Goal: Find contact information: Find contact information

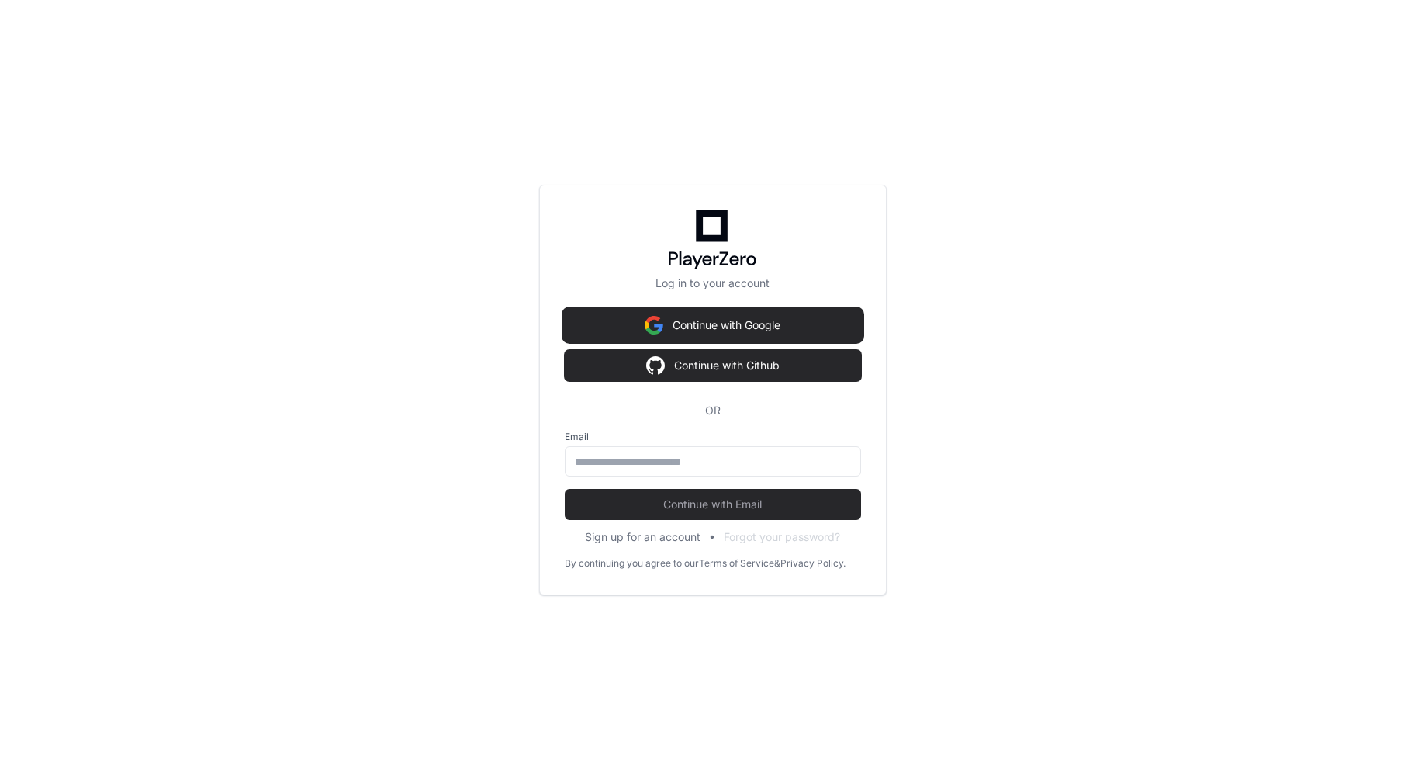
click at [727, 322] on button "Continue with Google" at bounding box center [713, 325] width 296 height 31
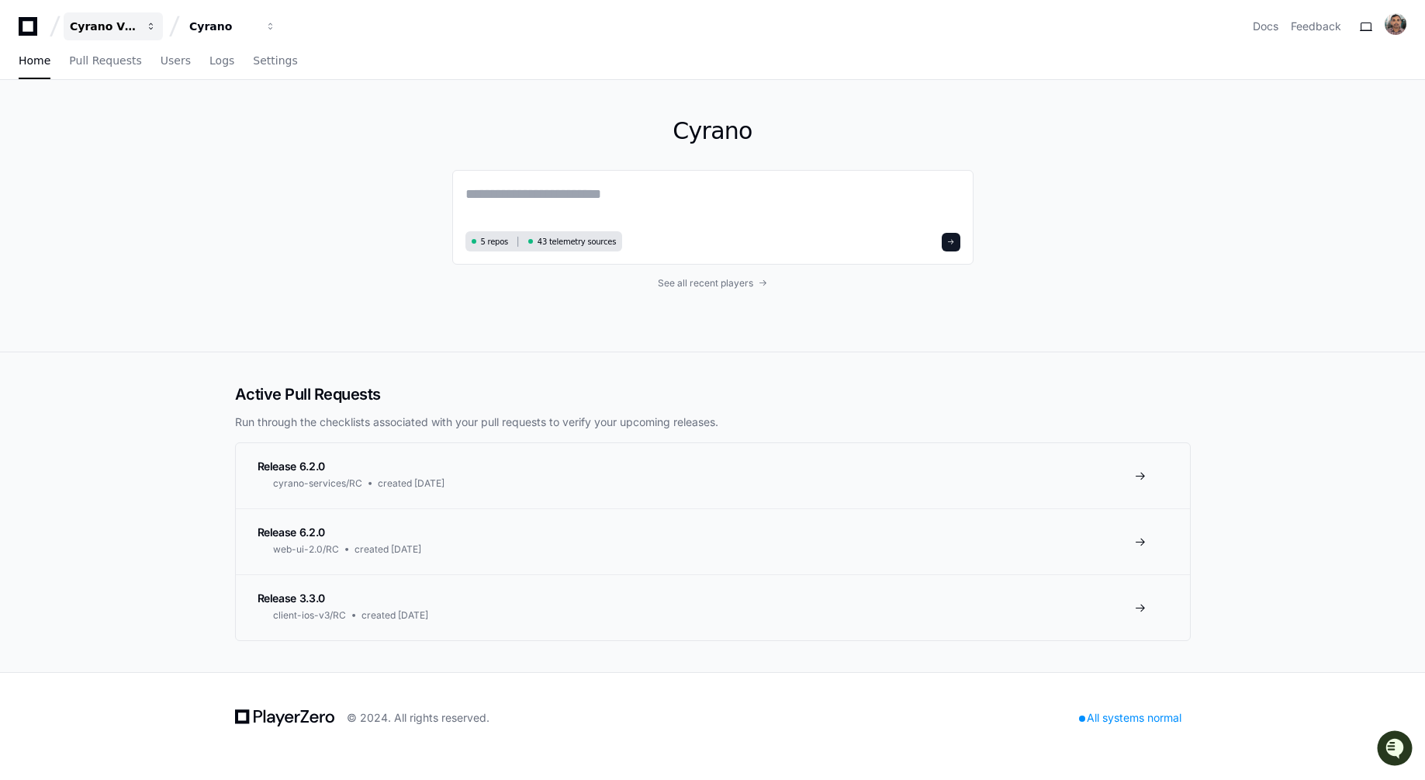
click at [109, 19] on div "Cyrano Video" at bounding box center [103, 27] width 67 height 16
click at [154, 147] on span "Cyrano Video" at bounding box center [155, 144] width 81 height 19
click at [95, 35] on button "Cyrano Video" at bounding box center [113, 26] width 99 height 28
click at [122, 112] on span "Cayuse" at bounding box center [136, 113] width 43 height 19
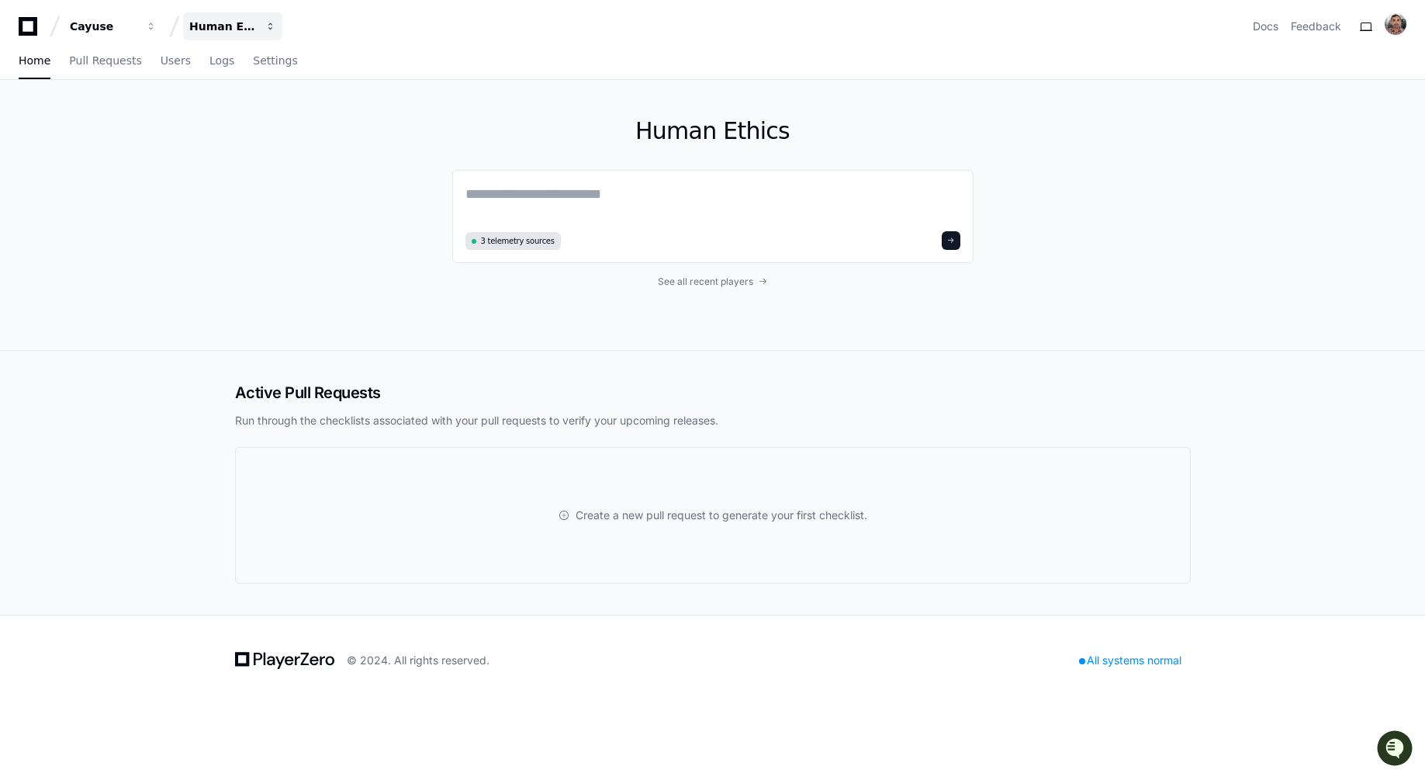
click at [212, 21] on div "Human Ethics" at bounding box center [222, 27] width 67 height 16
click at [250, 136] on button "I iRIS" at bounding box center [291, 144] width 223 height 31
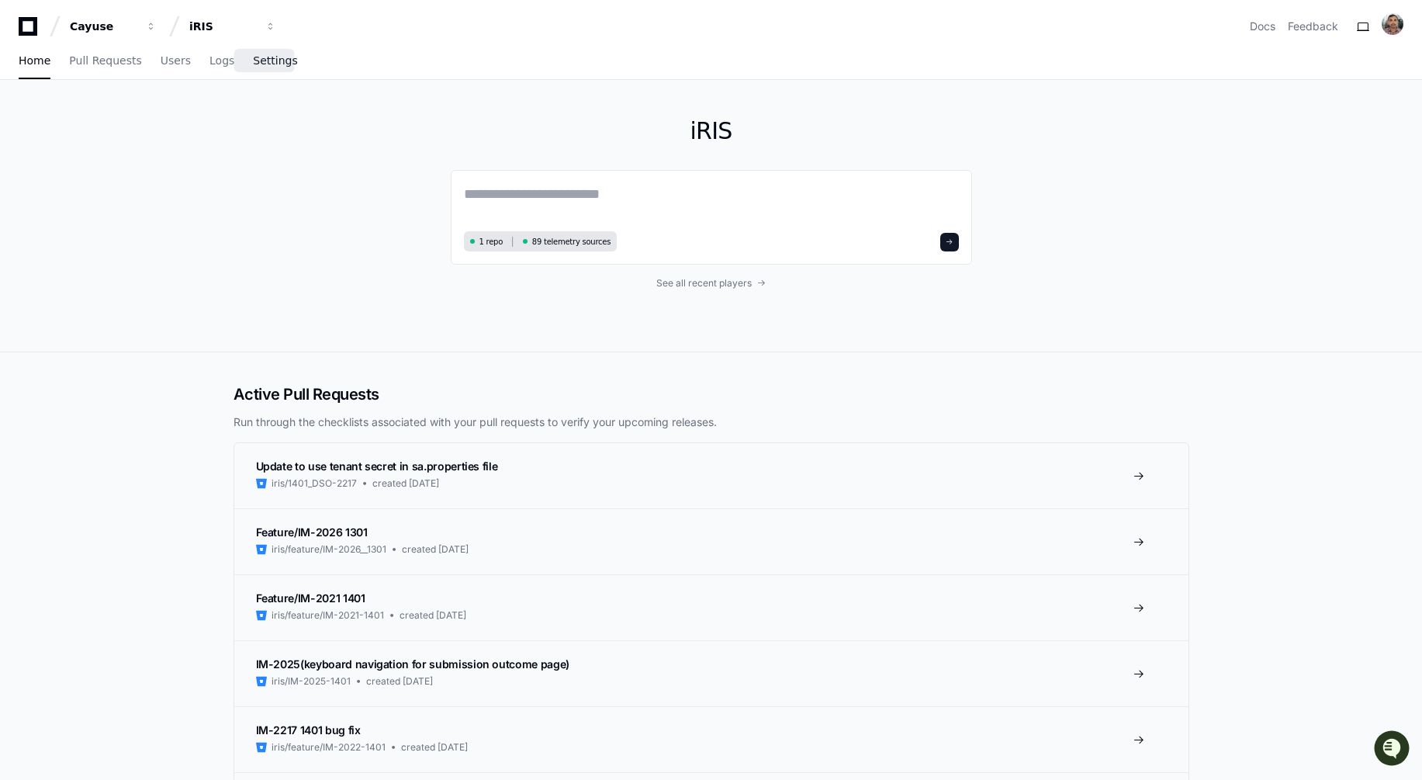
click at [267, 57] on span "Settings" at bounding box center [275, 60] width 44 height 9
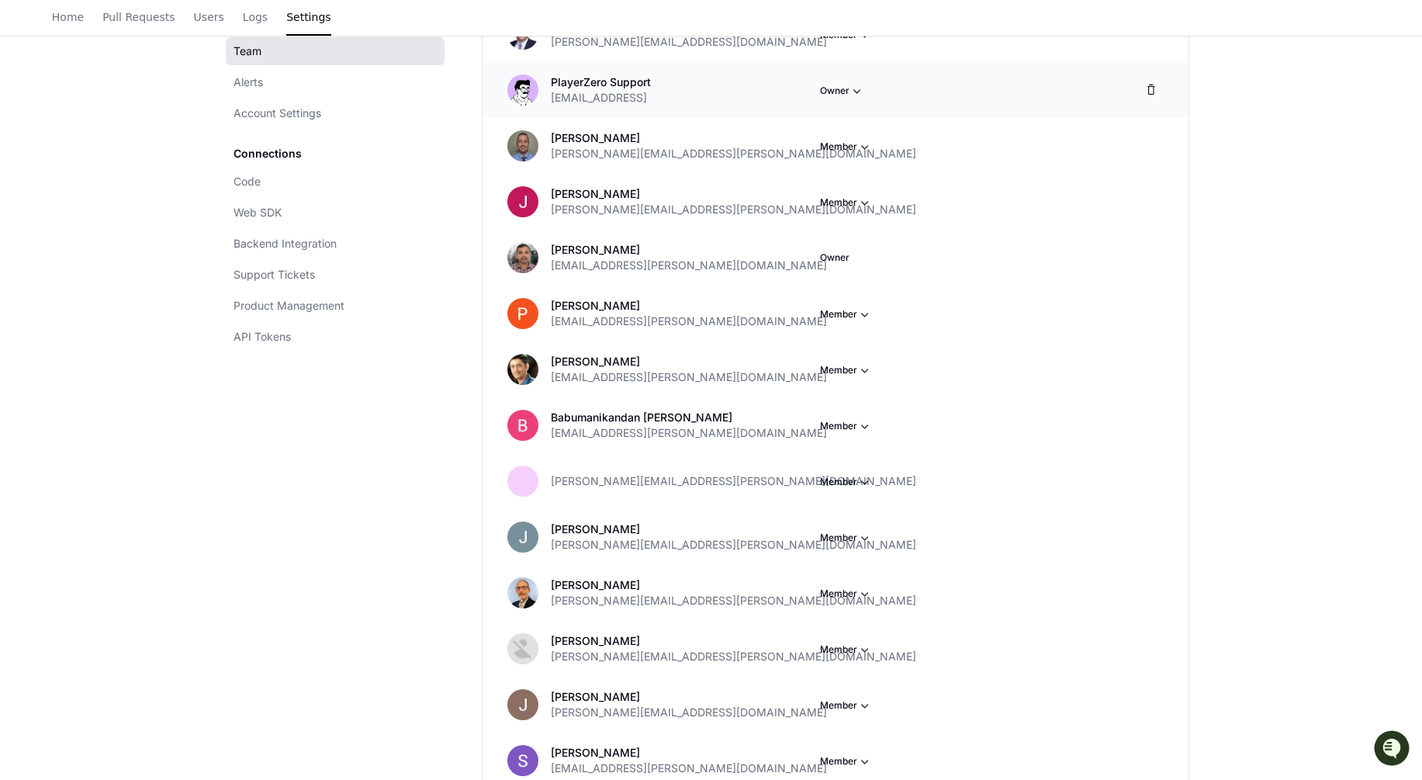
scroll to position [581, 0]
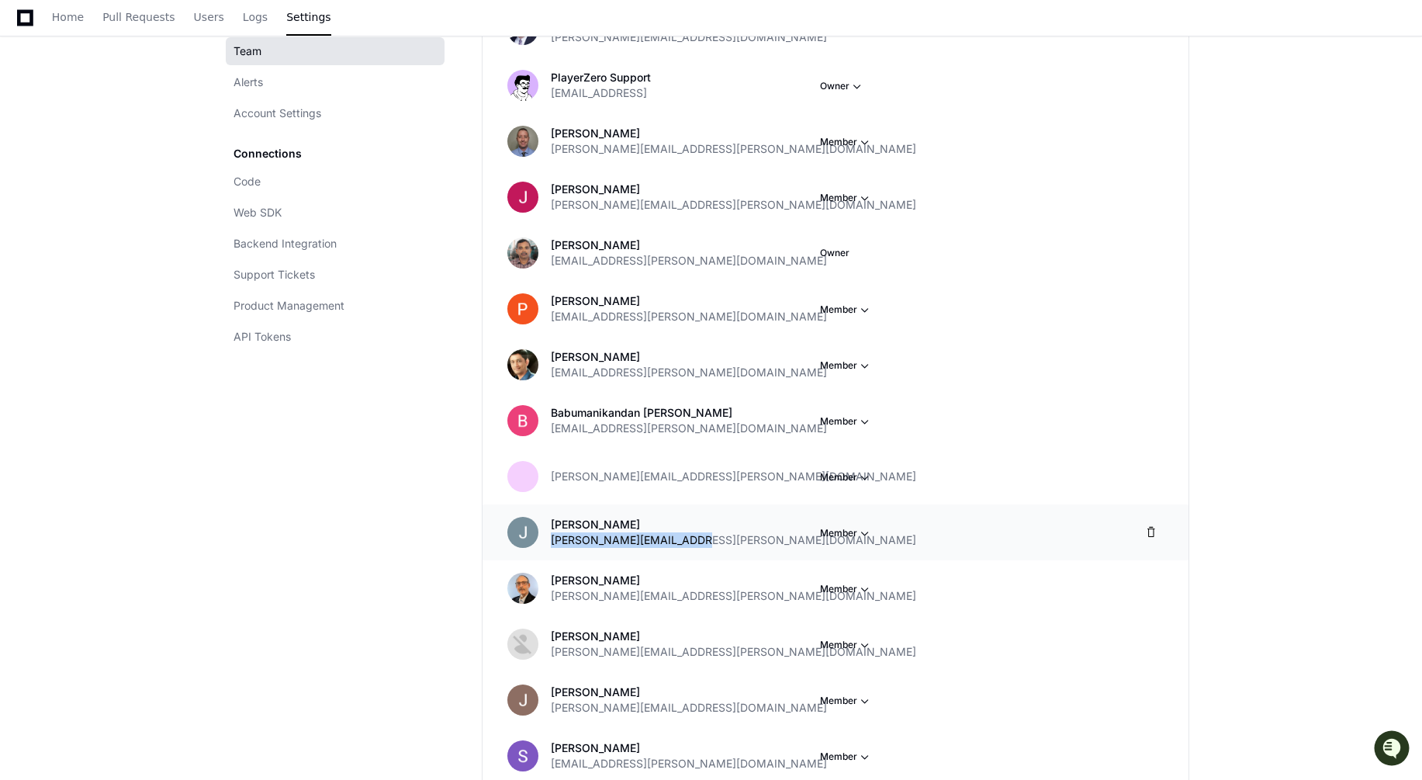
drag, startPoint x: 695, startPoint y: 541, endPoint x: 551, endPoint y: 540, distance: 144.3
click at [551, 540] on div "[PERSON_NAME] [PERSON_NAME][EMAIL_ADDRESS][PERSON_NAME][DOMAIN_NAME] Member" at bounding box center [813, 532] width 551 height 31
copy span "[PERSON_NAME][EMAIL_ADDRESS][PERSON_NAME][DOMAIN_NAME]"
click at [275, 236] on span "Backend Integration" at bounding box center [285, 244] width 103 height 16
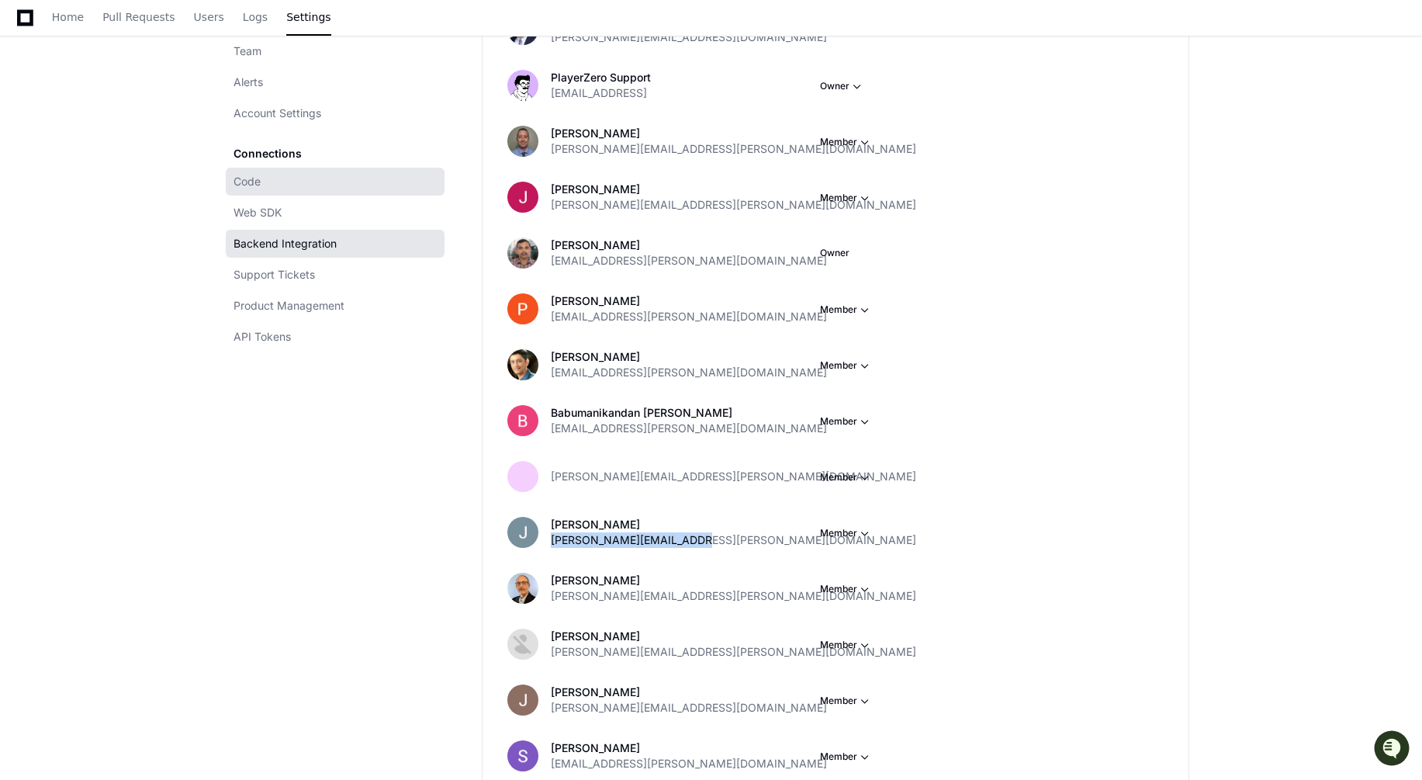
click at [254, 182] on span "Code" at bounding box center [247, 182] width 27 height 16
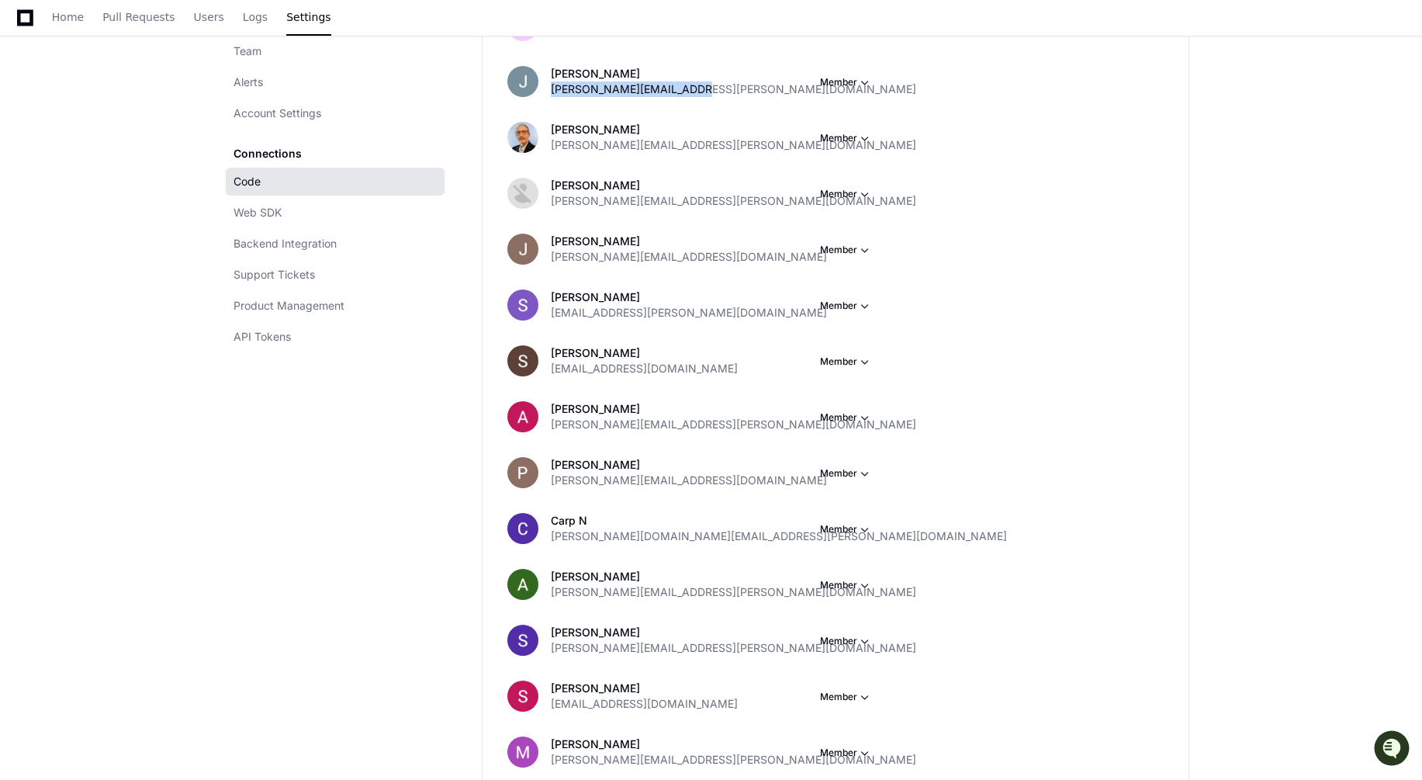
scroll to position [0, 0]
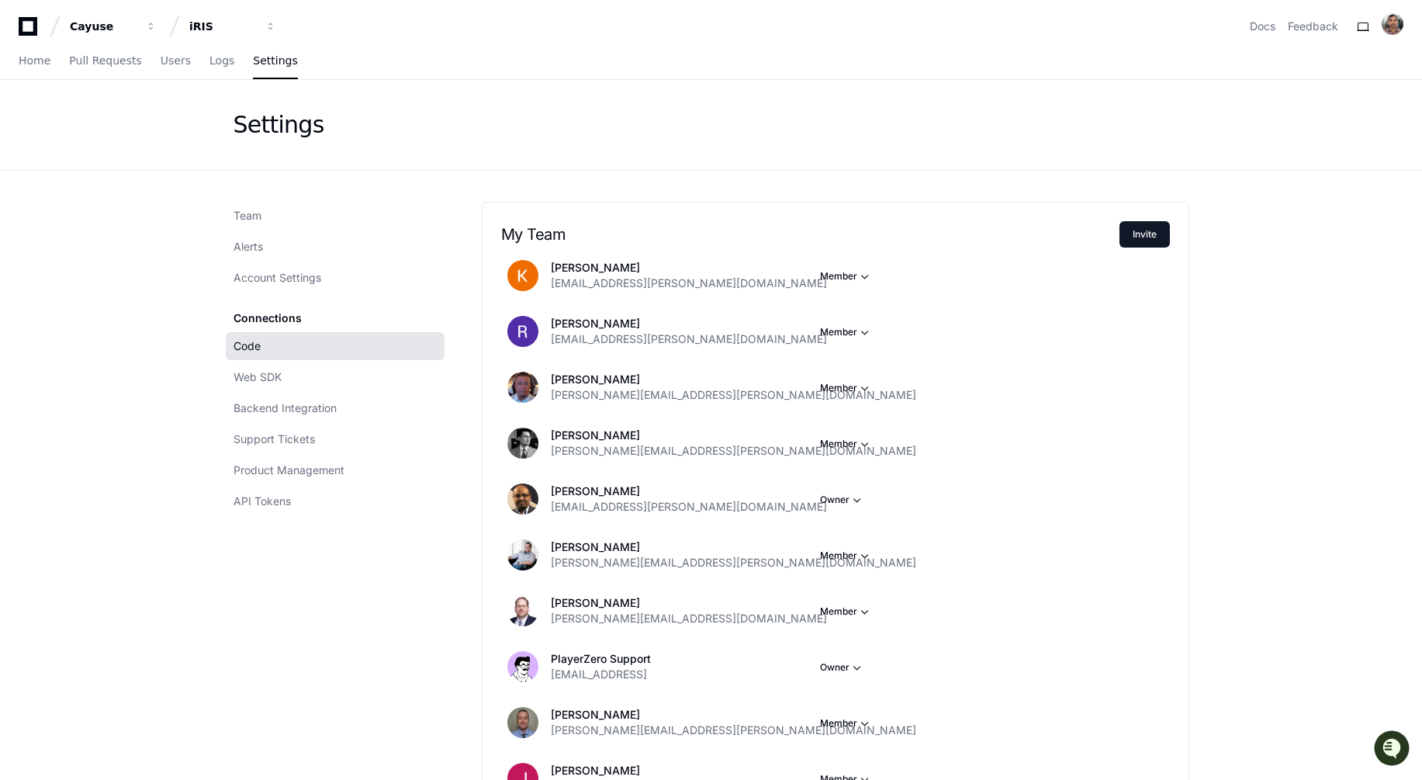
click at [251, 351] on span "Code" at bounding box center [247, 346] width 27 height 16
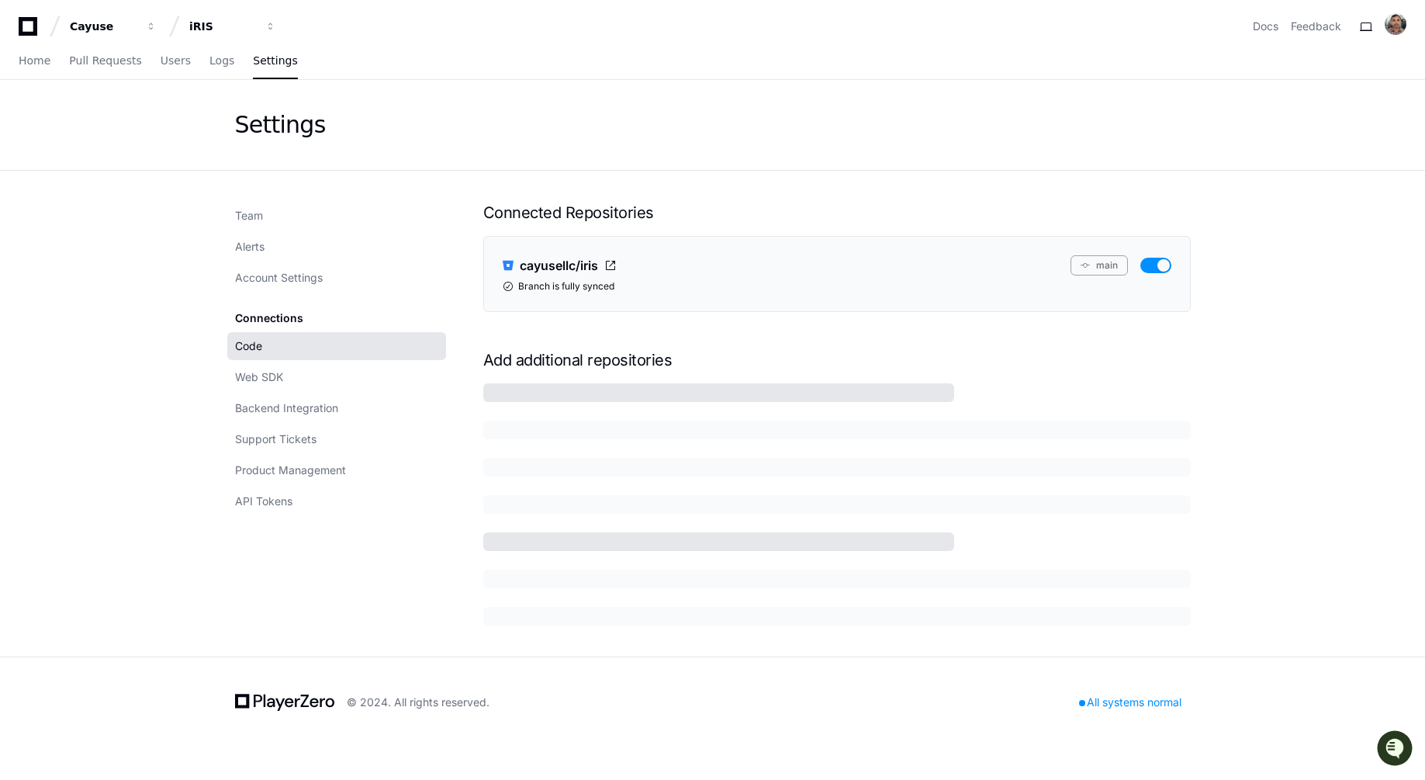
click at [788, 140] on div "Settings" at bounding box center [712, 125] width 993 height 90
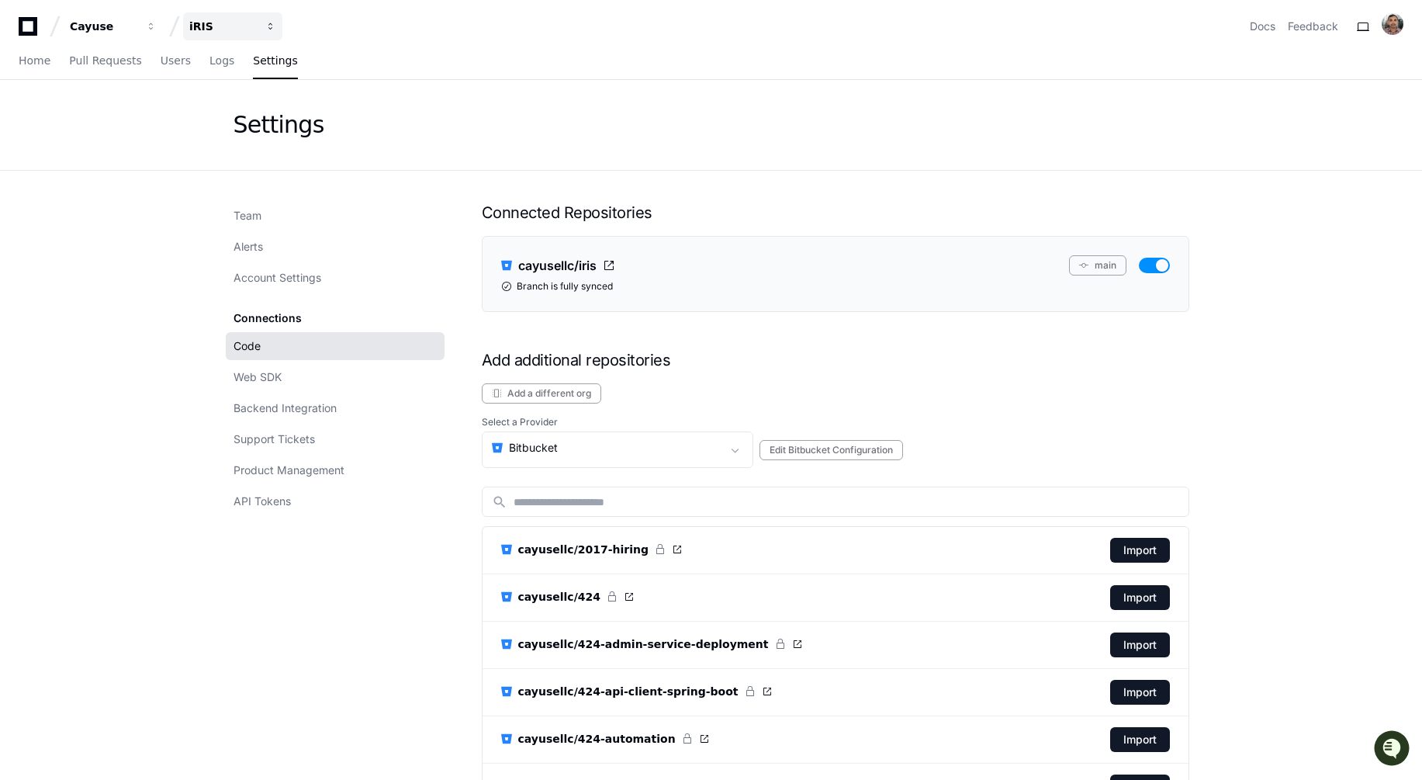
click at [201, 23] on div "iRIS" at bounding box center [222, 27] width 67 height 16
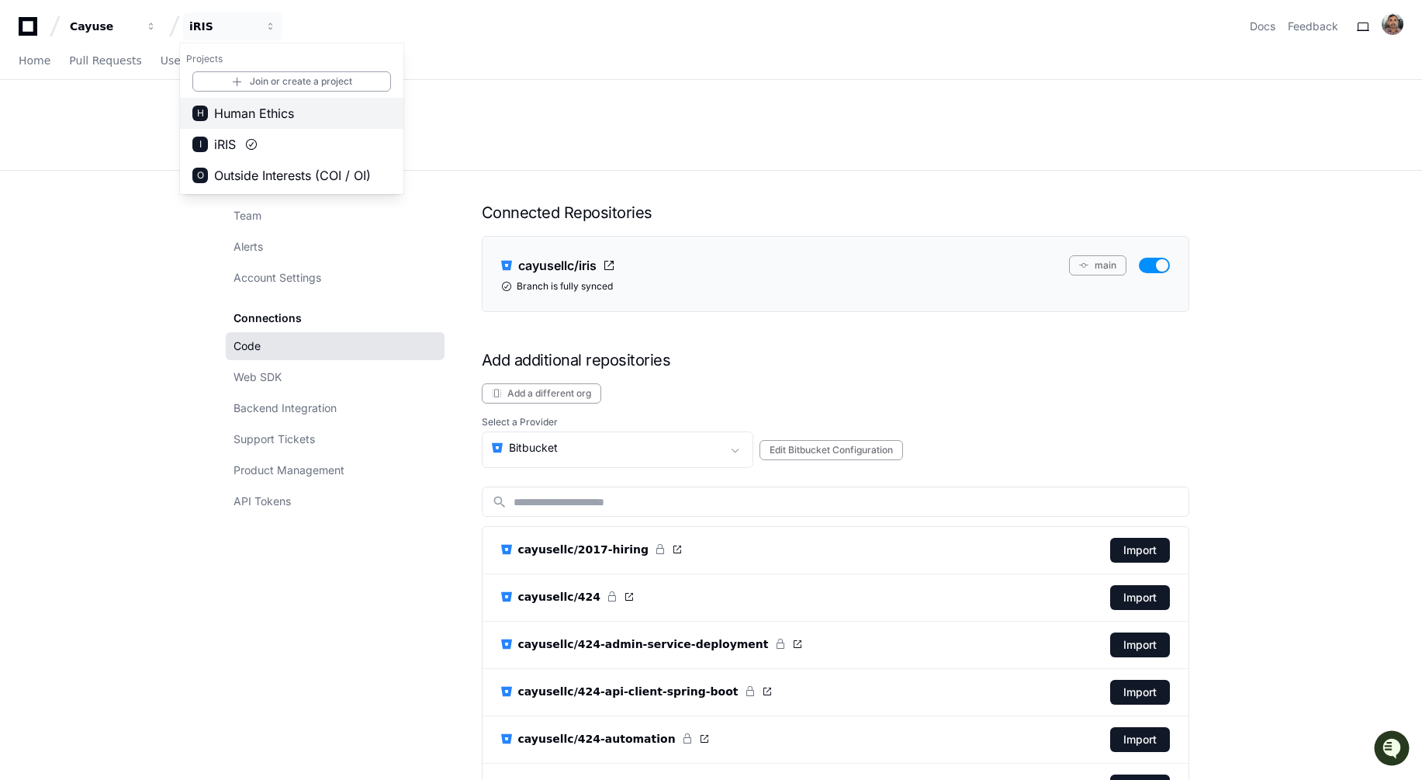
click at [236, 111] on span "Human Ethics" at bounding box center [254, 113] width 80 height 19
